Goal: Navigation & Orientation: Understand site structure

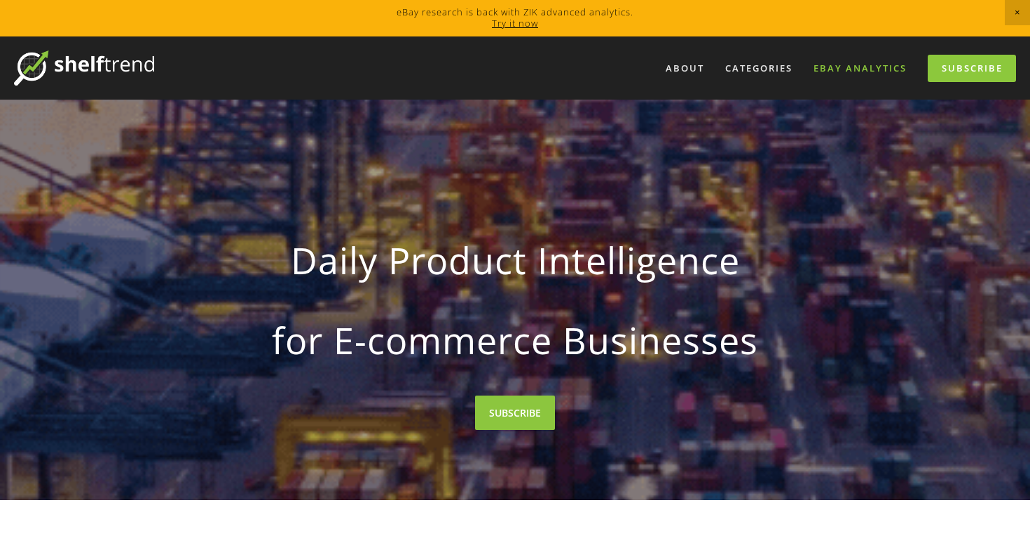
click at [847, 67] on link "eBay Analytics" at bounding box center [860, 68] width 111 height 23
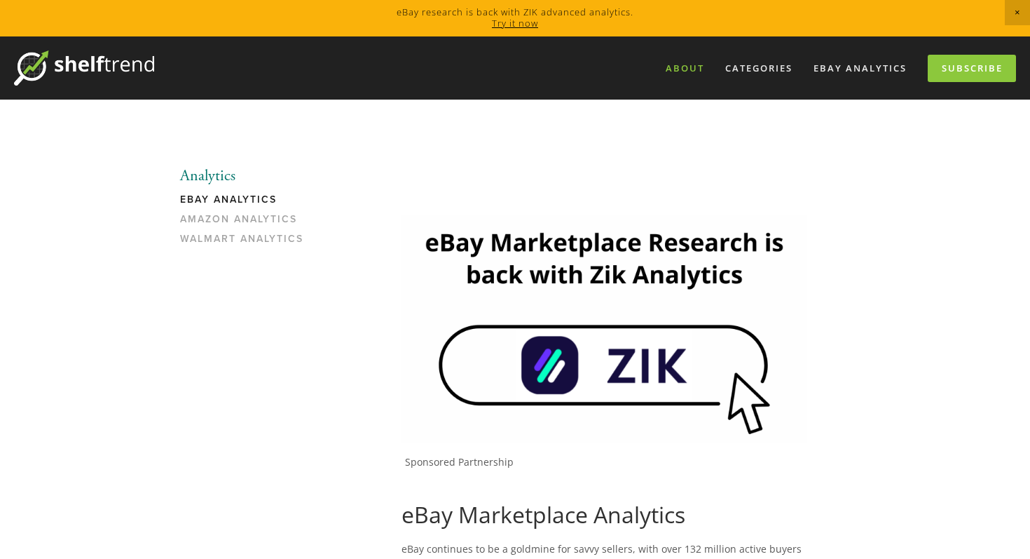
click at [699, 68] on link "About" at bounding box center [685, 68] width 57 height 23
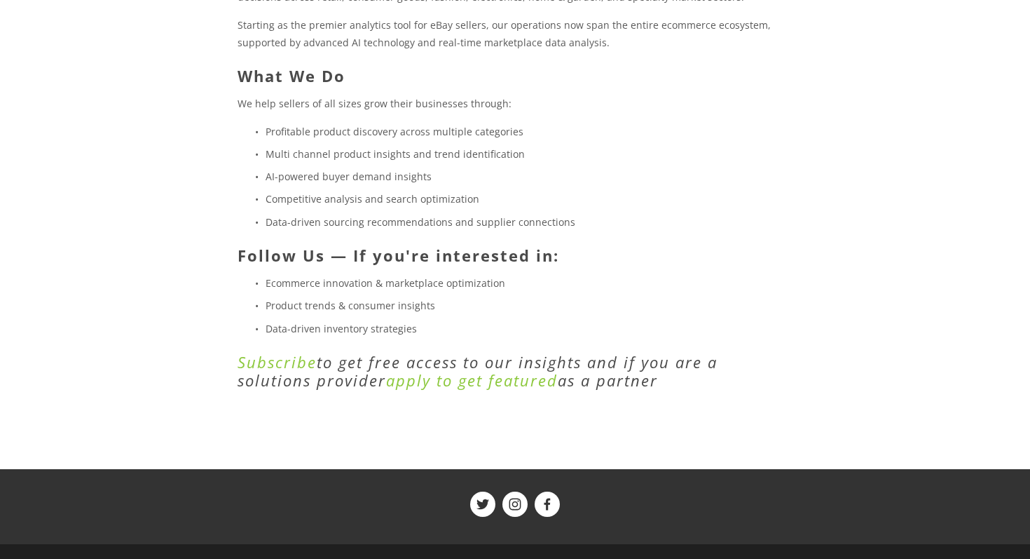
scroll to position [409, 0]
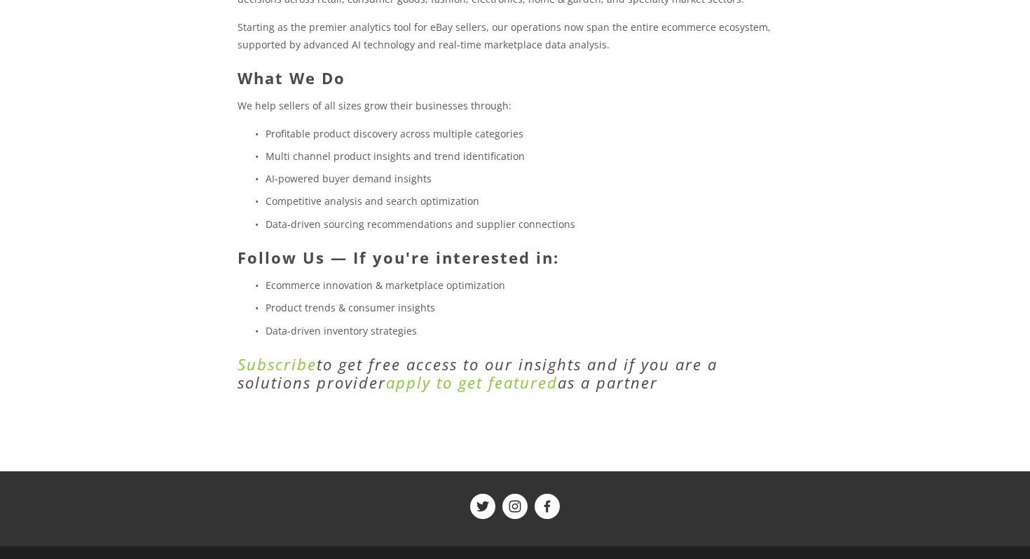
click at [528, 382] on em "apply to get featured" at bounding box center [472, 382] width 172 height 21
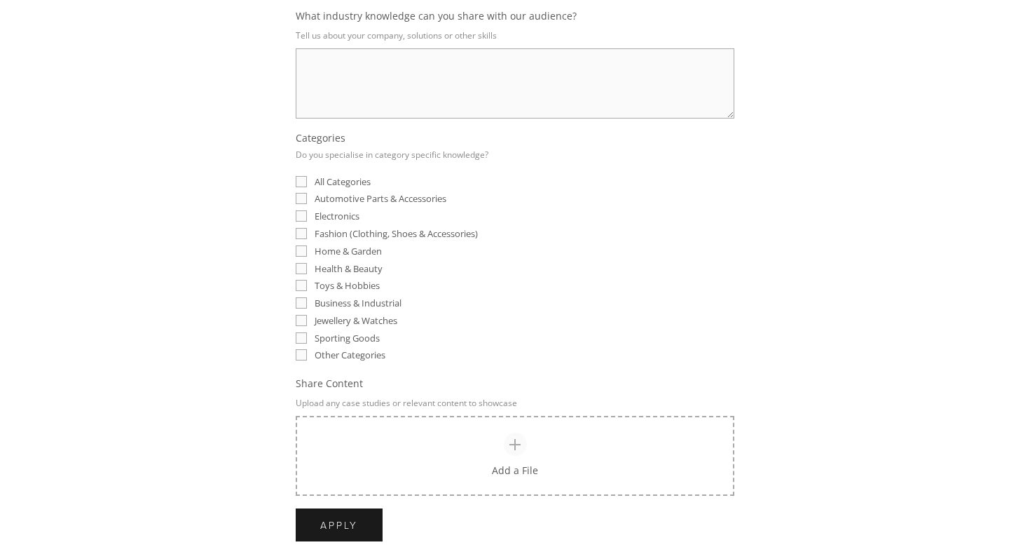
scroll to position [1051, 0]
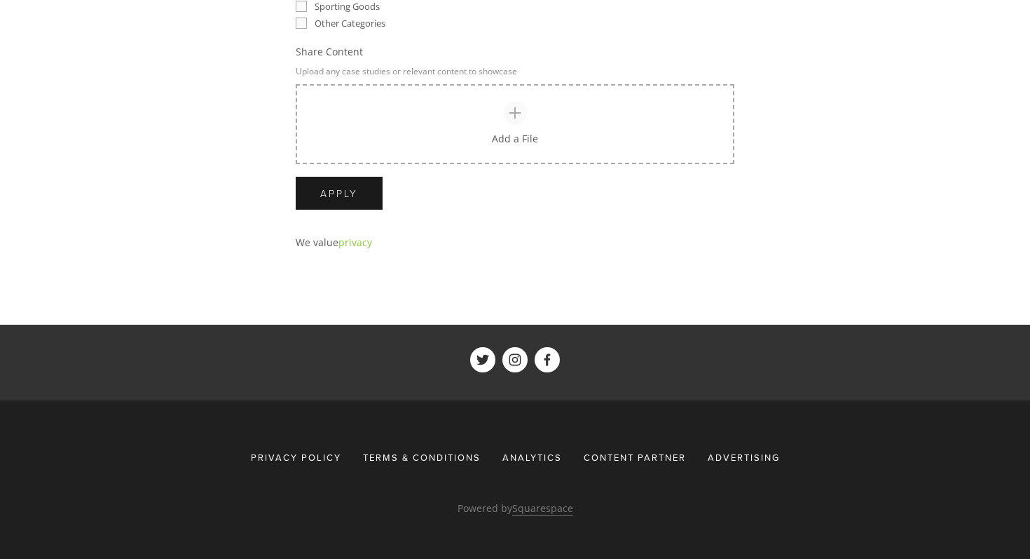
click at [752, 456] on span "Advertising" at bounding box center [744, 457] width 72 height 13
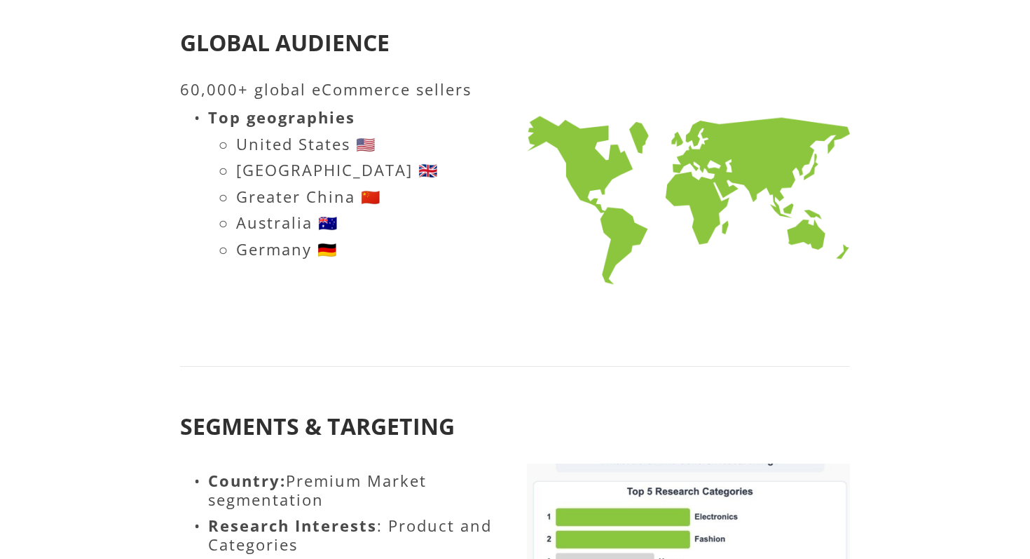
scroll to position [854, 0]
